Goal: Contribute content

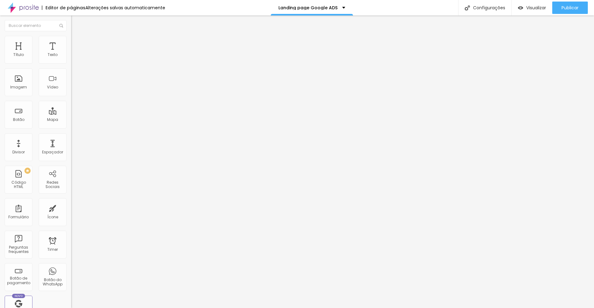
click at [71, 58] on input "text" at bounding box center [108, 55] width 74 height 6
paste input "[URL][DOMAIN_NAME]"
type input "[URL][DOMAIN_NAME]"
click at [71, 113] on div "Autoplay" at bounding box center [106, 115] width 71 height 4
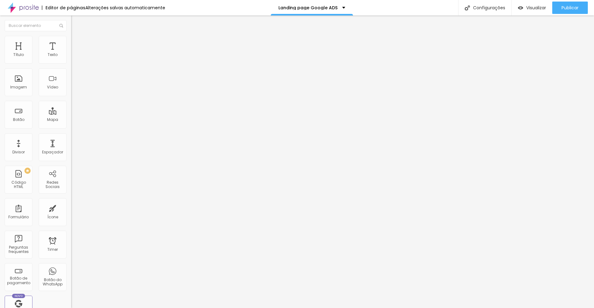
scroll to position [0, 0]
click at [71, 158] on div "Editar Vídeo Conteúdo Estilo Avançado URL do vídeo [URL][DOMAIN_NAME] Alinhamen…" at bounding box center [106, 161] width 71 height 293
click at [71, 58] on input "[URL][DOMAIN_NAME]" at bounding box center [108, 55] width 74 height 6
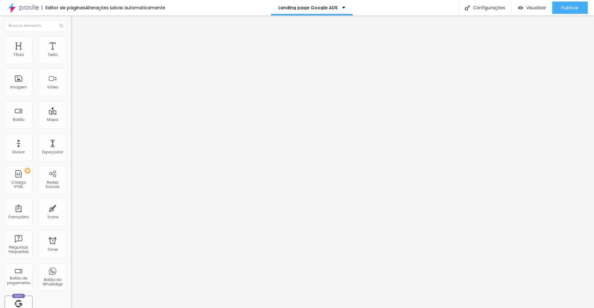
scroll to position [0, 23]
click at [77, 43] on span "Estilo" at bounding box center [82, 39] width 10 height 5
click at [77, 36] on span "Conteúdo" at bounding box center [86, 33] width 19 height 5
click at [71, 116] on div at bounding box center [106, 116] width 71 height 0
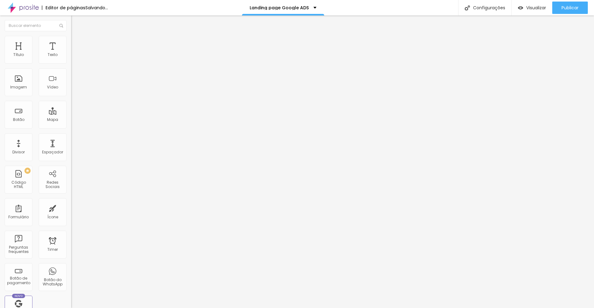
click at [71, 120] on div at bounding box center [106, 120] width 71 height 0
click at [71, 92] on span "4:3 Standard" at bounding box center [83, 89] width 25 height 5
click at [71, 113] on span "Vertical 2" at bounding box center [79, 110] width 17 height 5
click at [535, 8] on span "Visualizar" at bounding box center [536, 7] width 20 height 5
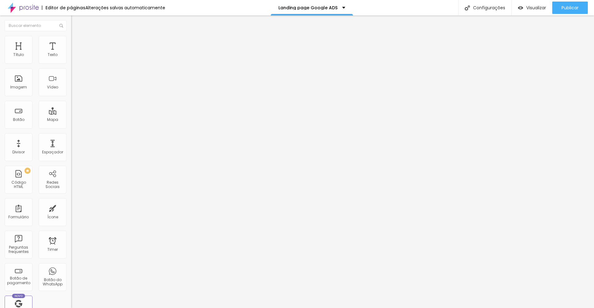
click at [71, 58] on input "text" at bounding box center [108, 55] width 74 height 6
paste input "[URL][DOMAIN_NAME]"
click at [71, 58] on input "[URL][DOMAIN_NAME]" at bounding box center [108, 55] width 74 height 6
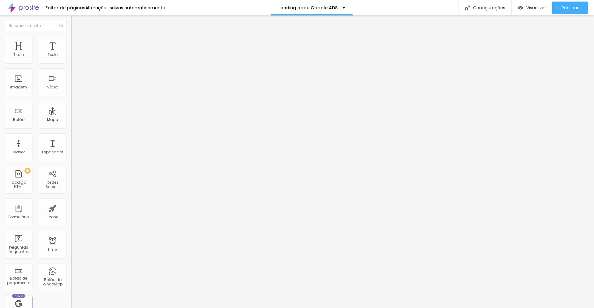
paste input "www."
type input "[URL][DOMAIN_NAME]"
click at [71, 116] on div at bounding box center [106, 116] width 71 height 0
